Goal: Task Accomplishment & Management: Manage account settings

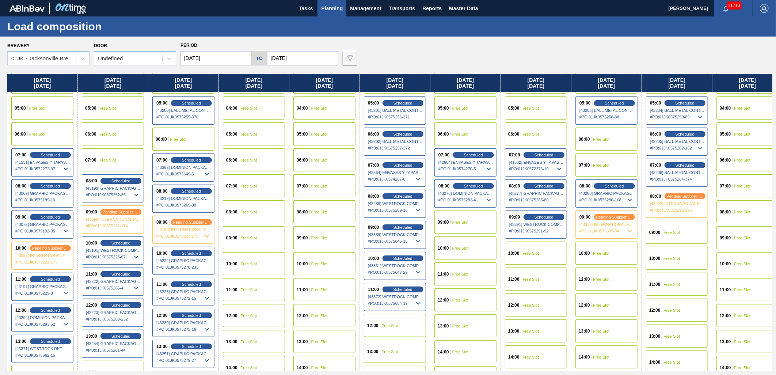
scroll to position [122, 0]
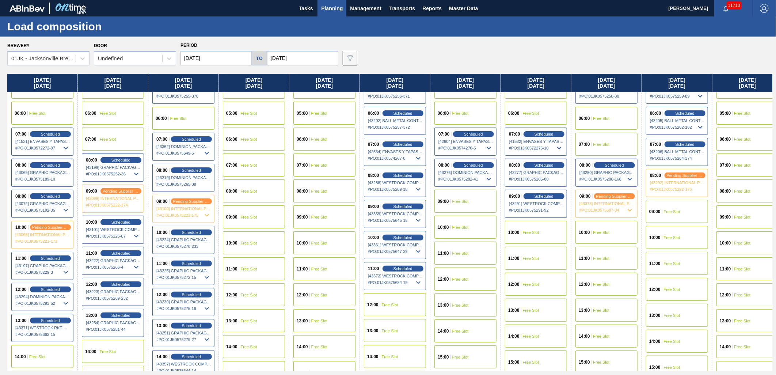
drag, startPoint x: 189, startPoint y: 168, endPoint x: 187, endPoint y: 162, distance: 6.7
click at [189, 168] on span "Scheduled" at bounding box center [191, 170] width 19 height 4
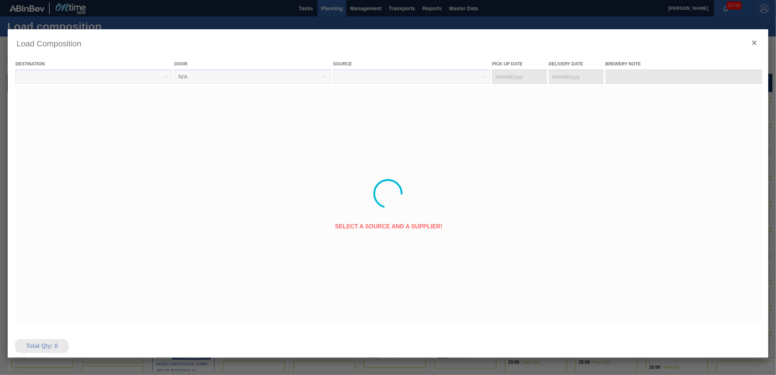
type Date "[DATE]"
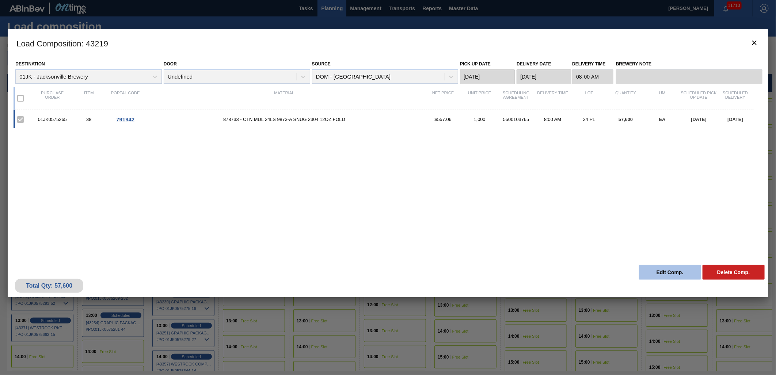
click at [673, 271] on button "Edit Comp." at bounding box center [670, 272] width 62 height 15
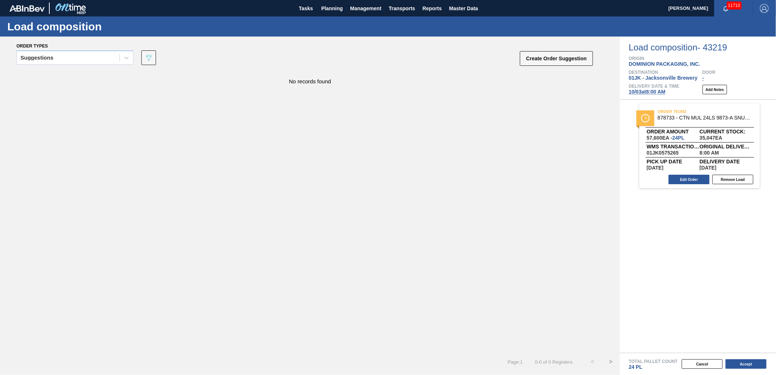
drag, startPoint x: 640, startPoint y: 91, endPoint x: 630, endPoint y: 98, distance: 11.3
click at [640, 90] on span "[DATE] 8:00 AM" at bounding box center [647, 92] width 37 height 6
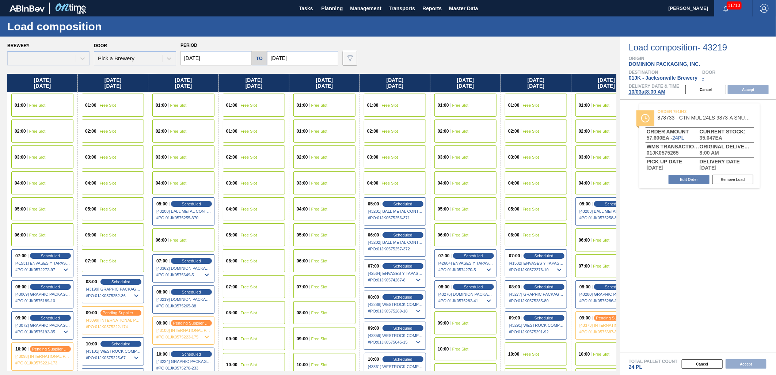
type input "[DATE]"
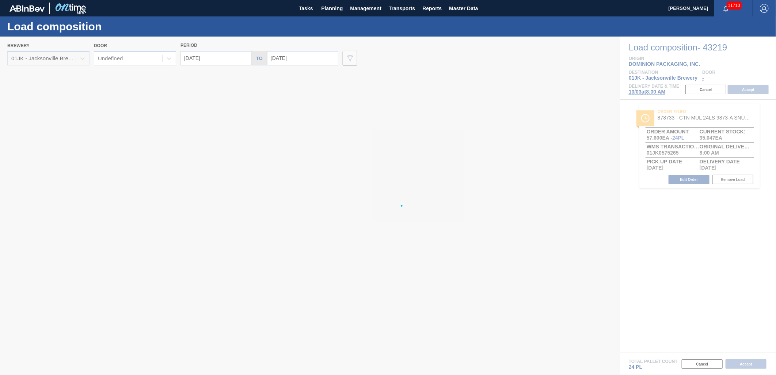
type input "[DATE]"
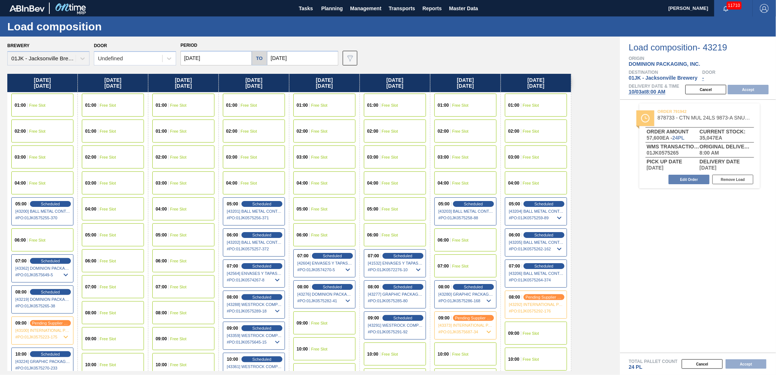
click at [331, 325] on div "09:00 Free Slot" at bounding box center [324, 322] width 62 height 23
click at [748, 92] on button "Accept" at bounding box center [748, 89] width 41 height 9
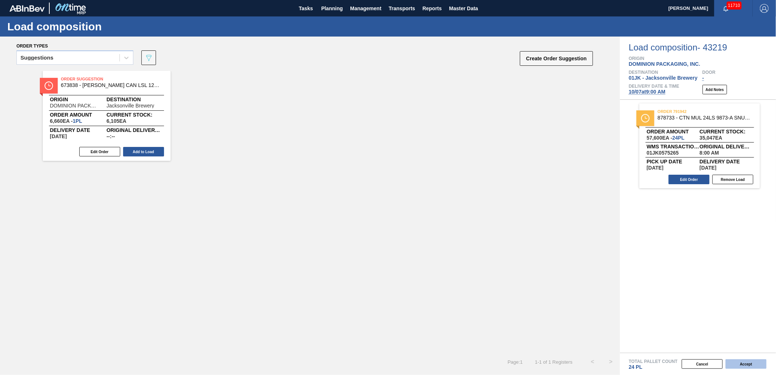
click at [736, 364] on button "Accept" at bounding box center [745, 363] width 41 height 9
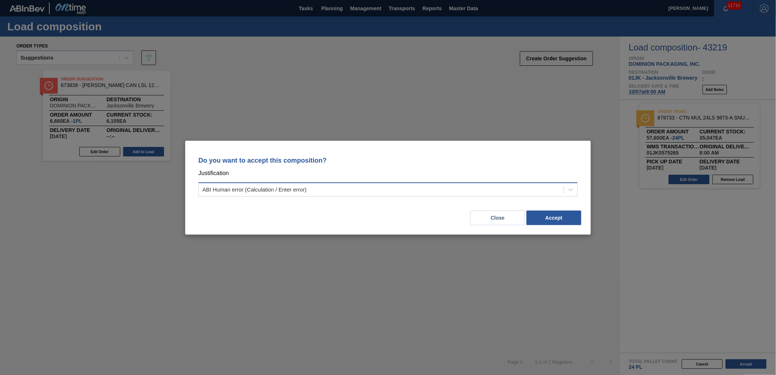
click at [541, 189] on div "ABI Human error (Calculation / Enter error)" at bounding box center [381, 189] width 365 height 11
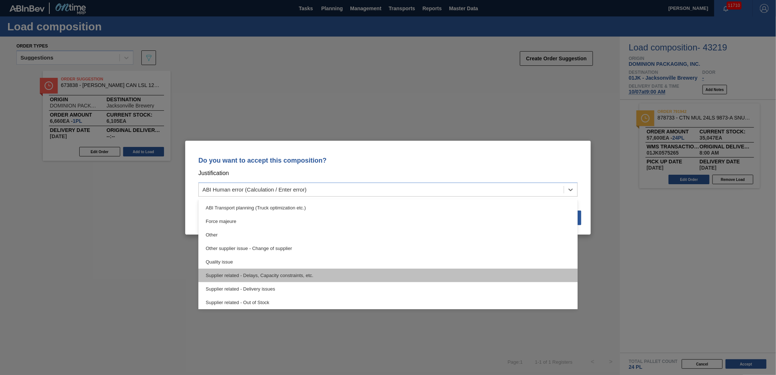
scroll to position [137, 0]
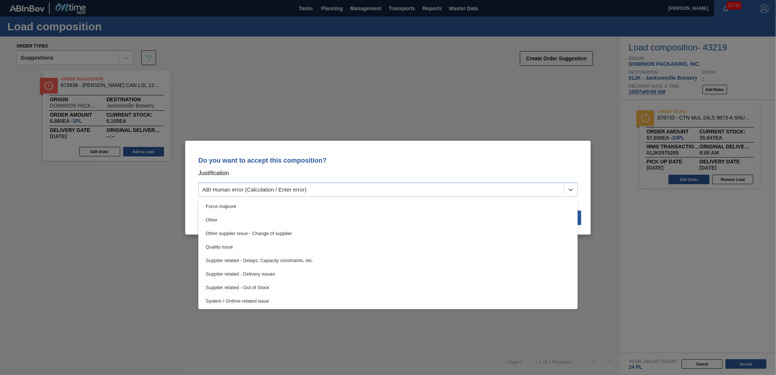
click at [290, 260] on div "Supplier related - Delays, Capacity constraints, etc." at bounding box center [387, 261] width 379 height 14
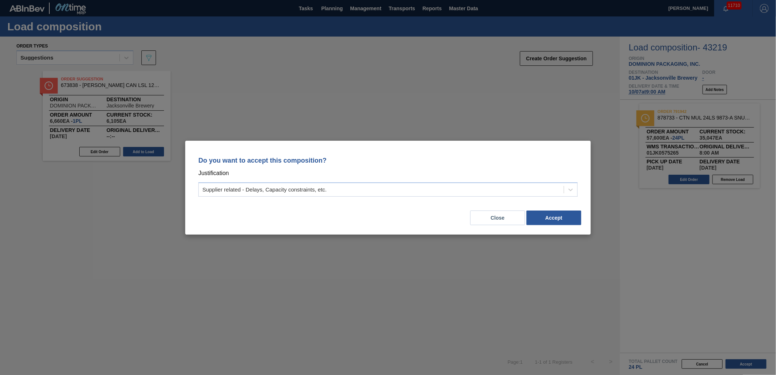
click at [544, 225] on div "Close Accept" at bounding box center [388, 213] width 388 height 25
click at [546, 221] on button "Accept" at bounding box center [553, 217] width 55 height 15
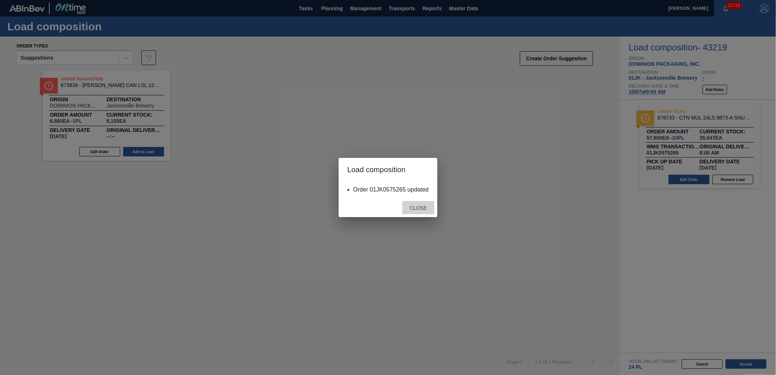
click at [416, 203] on div "Close" at bounding box center [418, 208] width 32 height 14
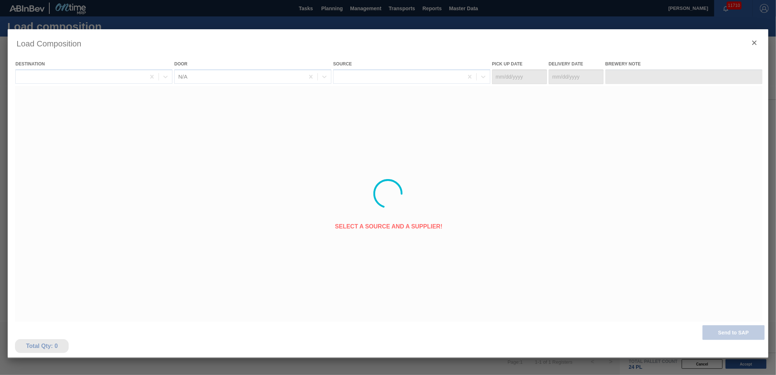
type Date "[DATE]"
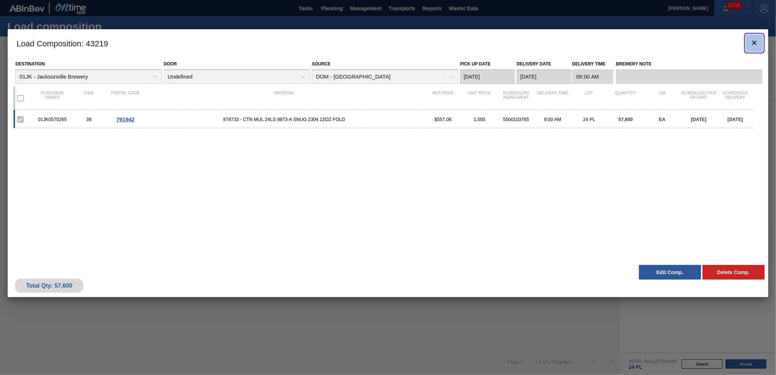
click at [750, 47] on clb-icon "botão de ícone" at bounding box center [754, 43] width 9 height 10
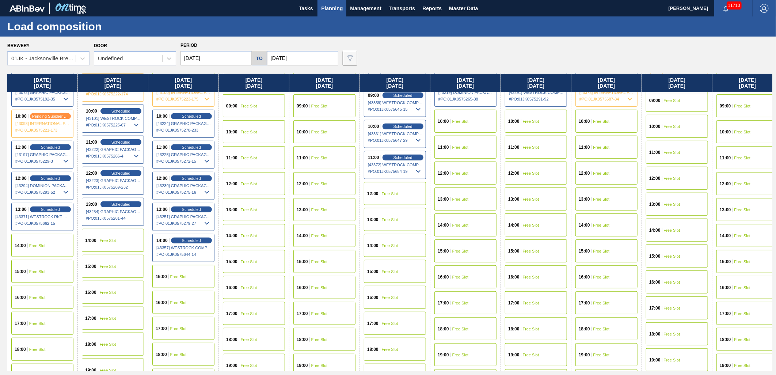
scroll to position [52, 0]
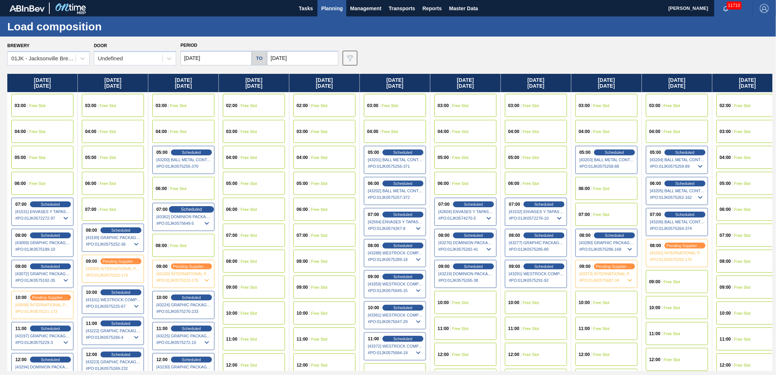
click at [202, 207] on span "Scheduled" at bounding box center [191, 209] width 21 height 5
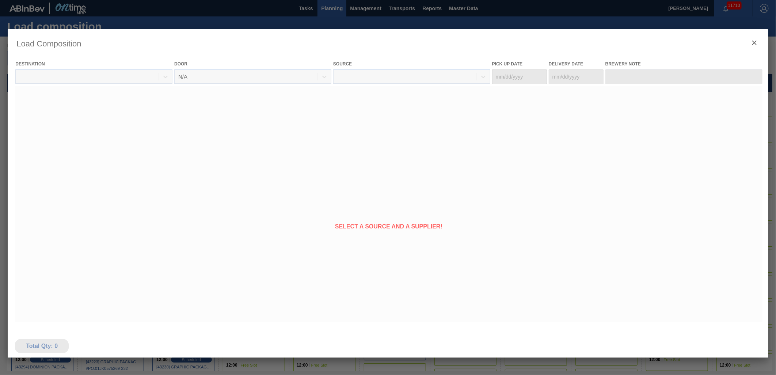
type Date "[DATE]"
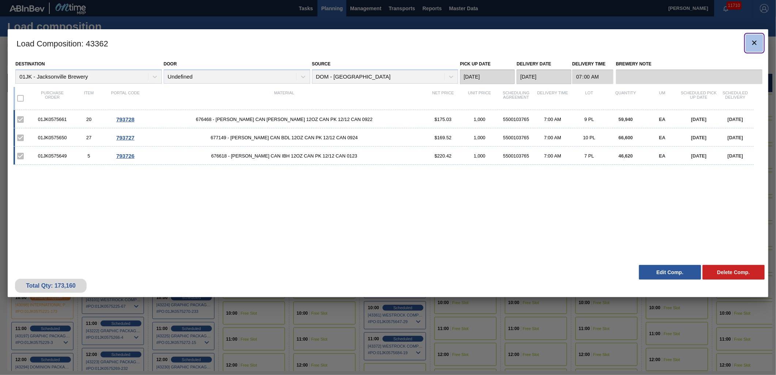
click at [758, 41] on icon "botão de ícone" at bounding box center [754, 42] width 9 height 9
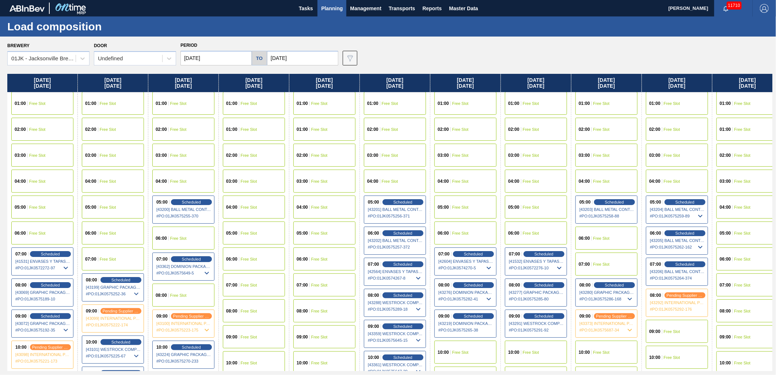
scroll to position [0, 0]
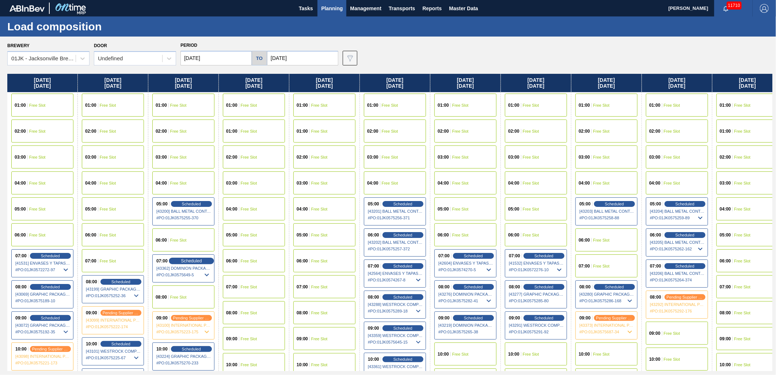
click at [193, 260] on span "Scheduled" at bounding box center [191, 260] width 21 height 5
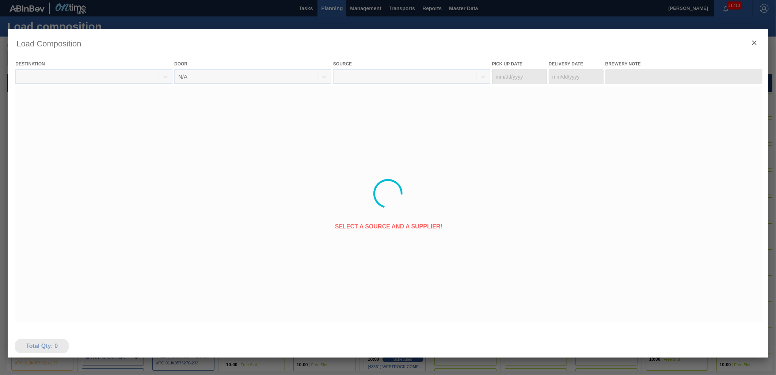
type Date "[DATE]"
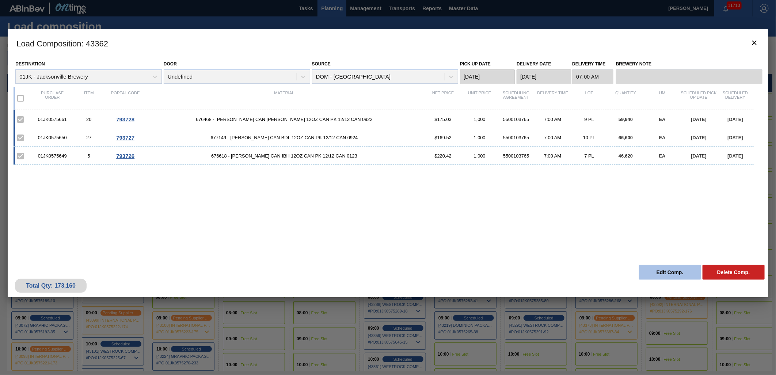
click at [673, 275] on button "Edit Comp." at bounding box center [670, 272] width 62 height 15
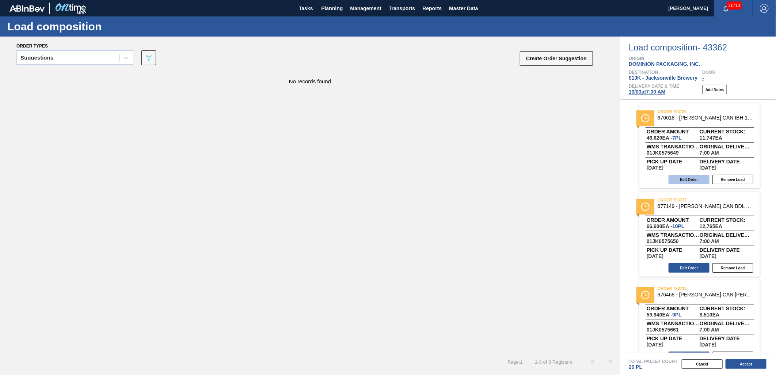
click at [702, 176] on button "Edit Order" at bounding box center [688, 179] width 41 height 9
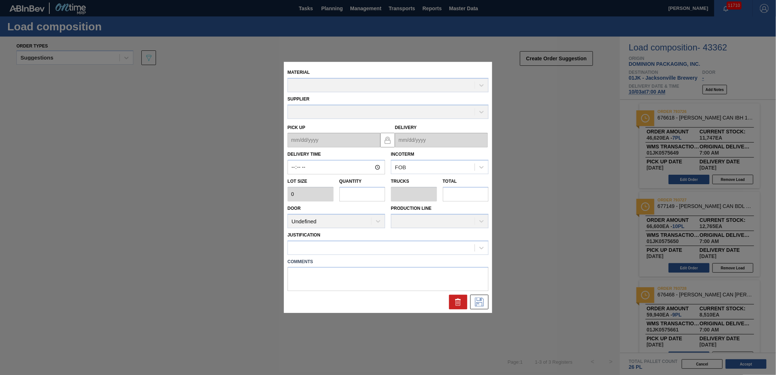
type input "07:00:00"
type input "6,660"
type input "7"
type input "0.269"
type input "46,620"
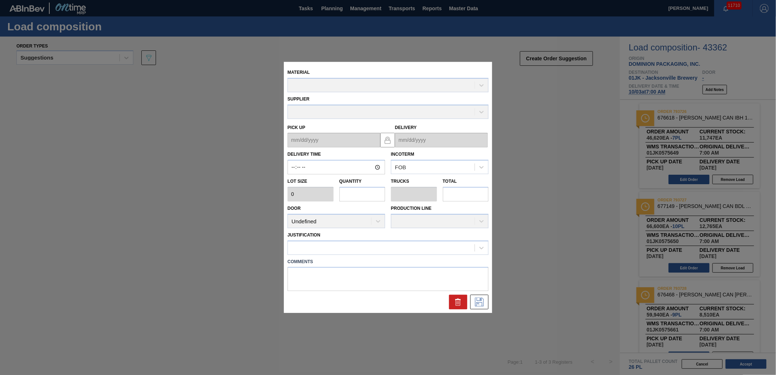
type textarea "TAIL, DROP"
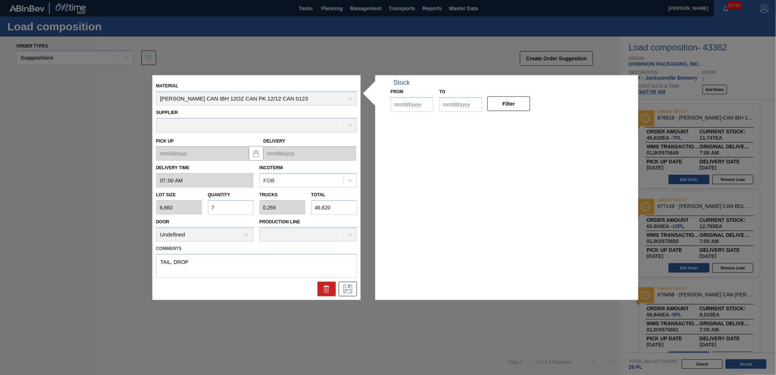
type up "[DATE]"
type input "[DATE]"
click at [236, 258] on textarea "TAIL, DROP" at bounding box center [256, 266] width 201 height 24
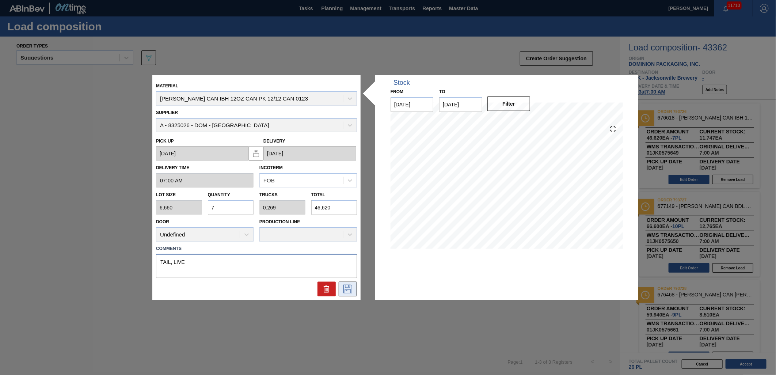
type textarea "TAIL, LIVE"
click at [354, 291] on button at bounding box center [348, 288] width 18 height 15
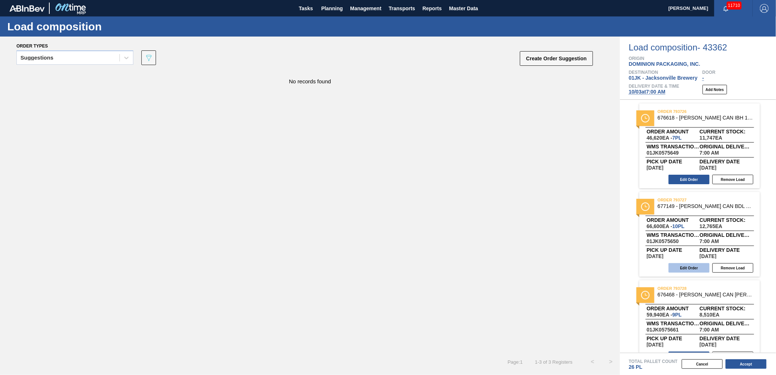
click at [693, 267] on button "Edit Order" at bounding box center [688, 267] width 41 height 9
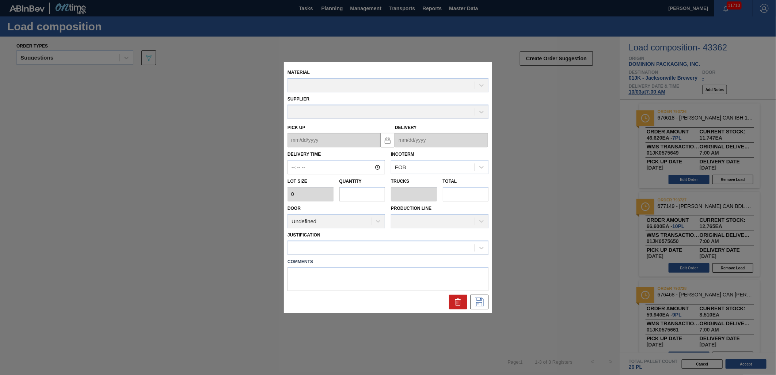
type input "07:00:00"
type input "6,660"
type input "10"
type input "0.385"
type input "66,600"
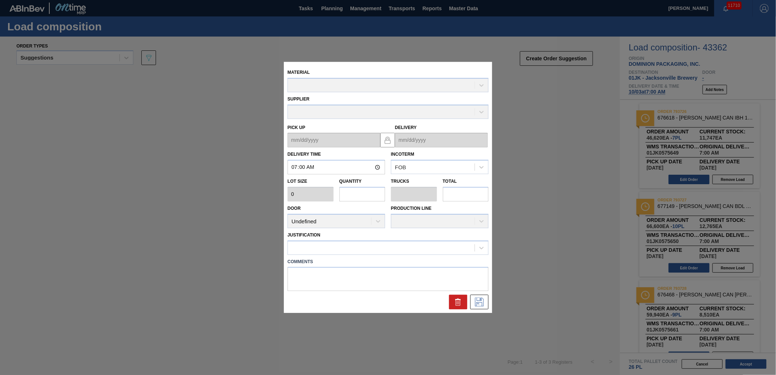
type textarea "NOSE, DROP"
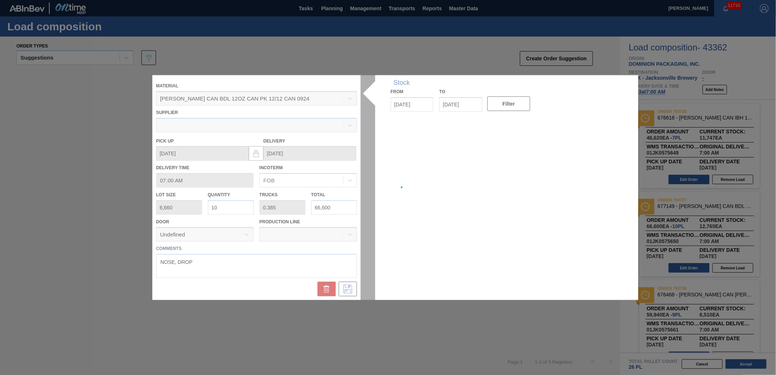
type up "[DATE]"
type input "[DATE]"
click at [309, 260] on div at bounding box center [387, 187] width 471 height 225
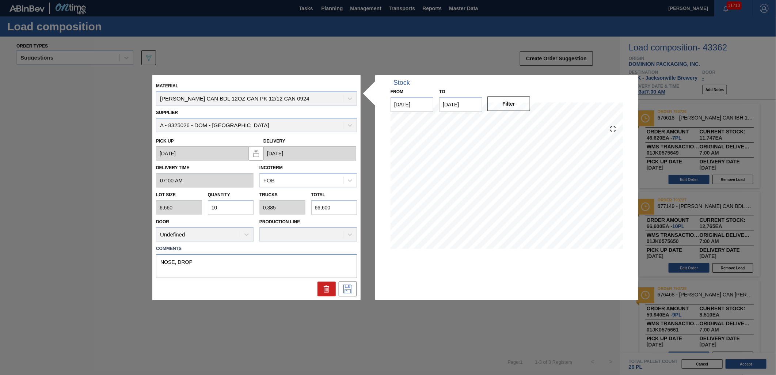
click at [299, 259] on textarea "NOSE, DROP" at bounding box center [256, 266] width 201 height 24
type textarea "NOSE, LIVE"
click at [345, 290] on icon at bounding box center [347, 288] width 9 height 9
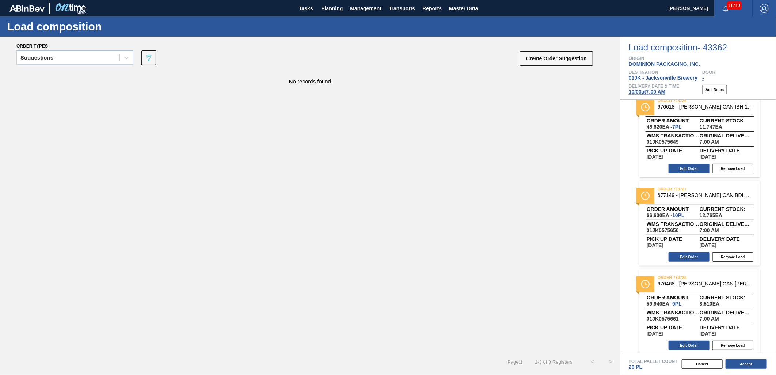
scroll to position [15, 0]
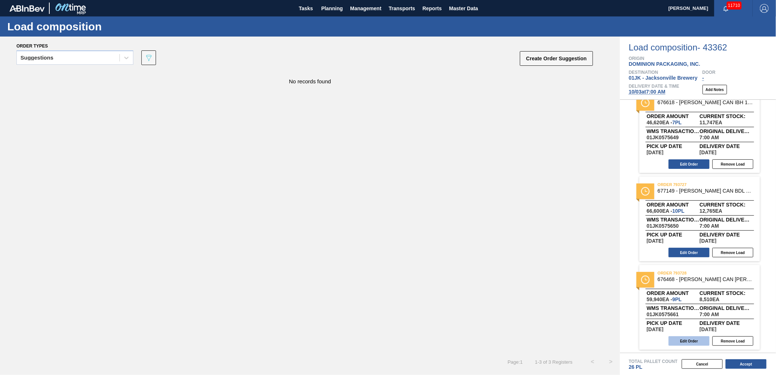
click at [692, 340] on button "Edit Order" at bounding box center [688, 340] width 41 height 9
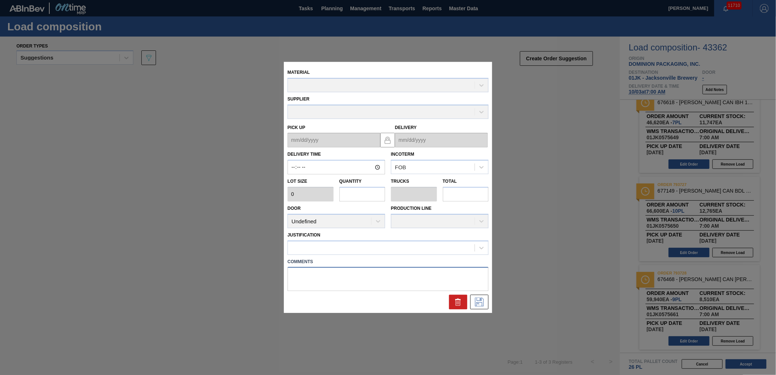
click at [343, 272] on textarea at bounding box center [387, 279] width 201 height 24
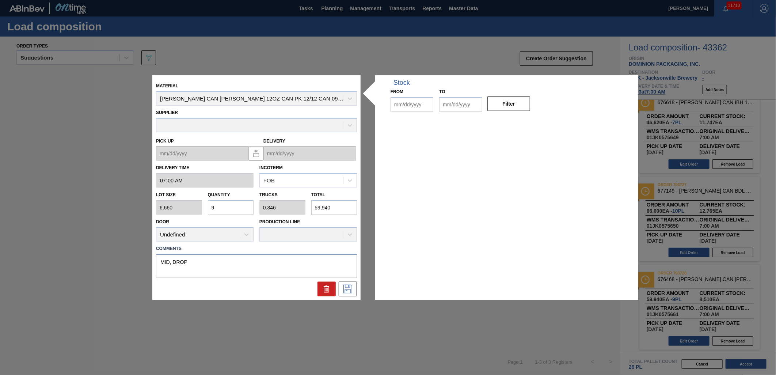
type input "07:00:00"
type input "6,660"
type input "9"
type input "0.346"
type input "59,940"
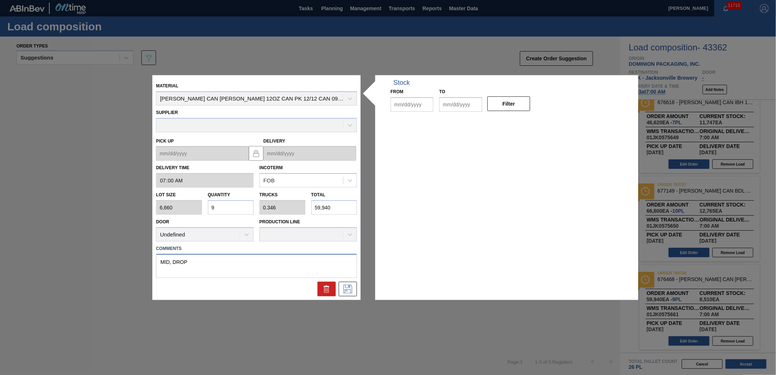
type textarea "MID, DROP"
type up "[DATE]"
type input "[DATE]"
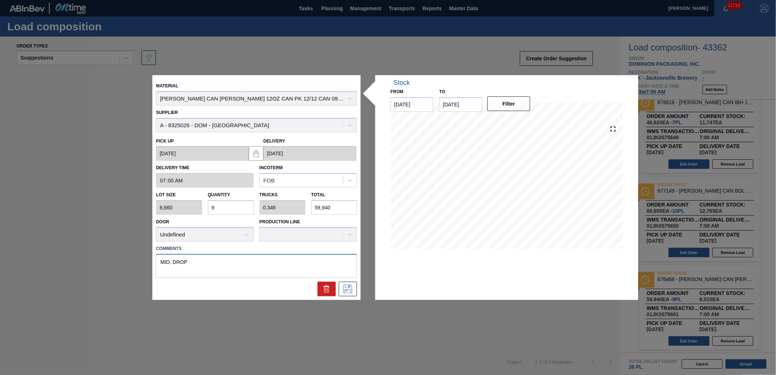
click at [205, 265] on textarea "MID, DROP" at bounding box center [256, 266] width 201 height 24
type textarea "MID, LIVE"
click at [351, 281] on button at bounding box center [348, 288] width 18 height 15
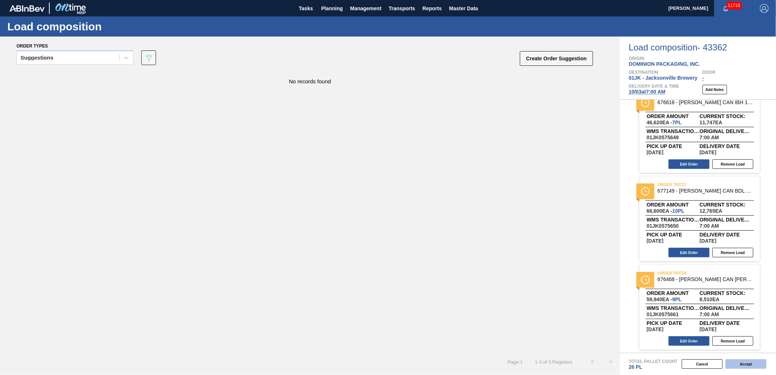
click at [751, 361] on button "Accept" at bounding box center [745, 363] width 41 height 9
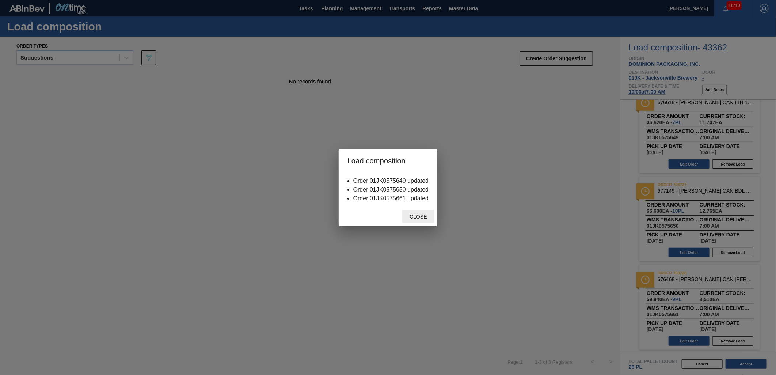
click at [425, 214] on span "Close" at bounding box center [418, 217] width 29 height 6
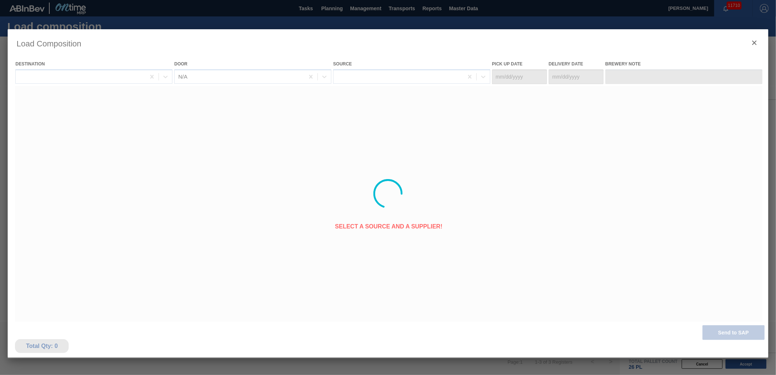
type Date "[DATE]"
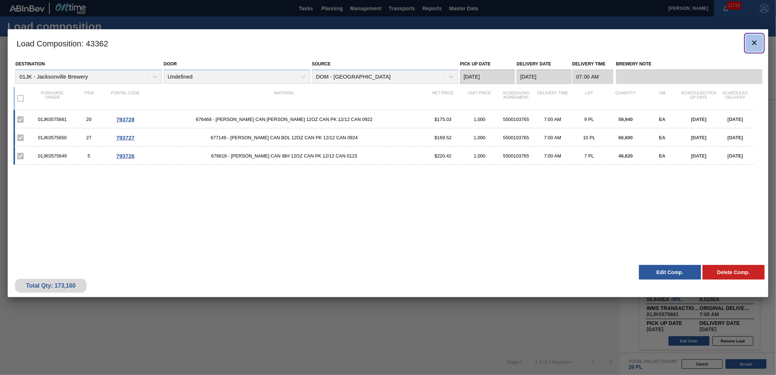
click at [754, 42] on icon "botão de ícone" at bounding box center [754, 43] width 4 height 4
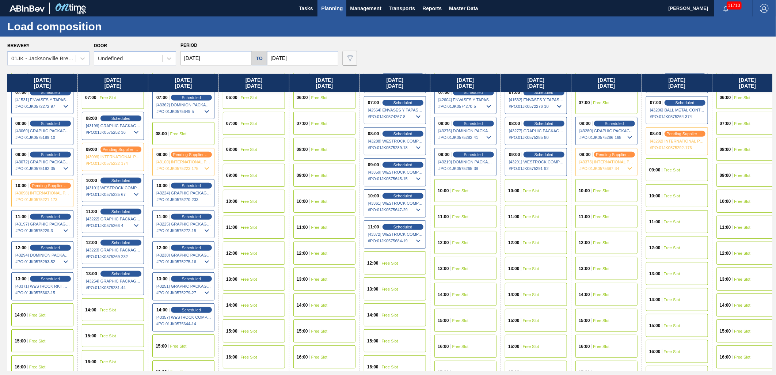
scroll to position [111, 0]
